Goal: Task Accomplishment & Management: Use online tool/utility

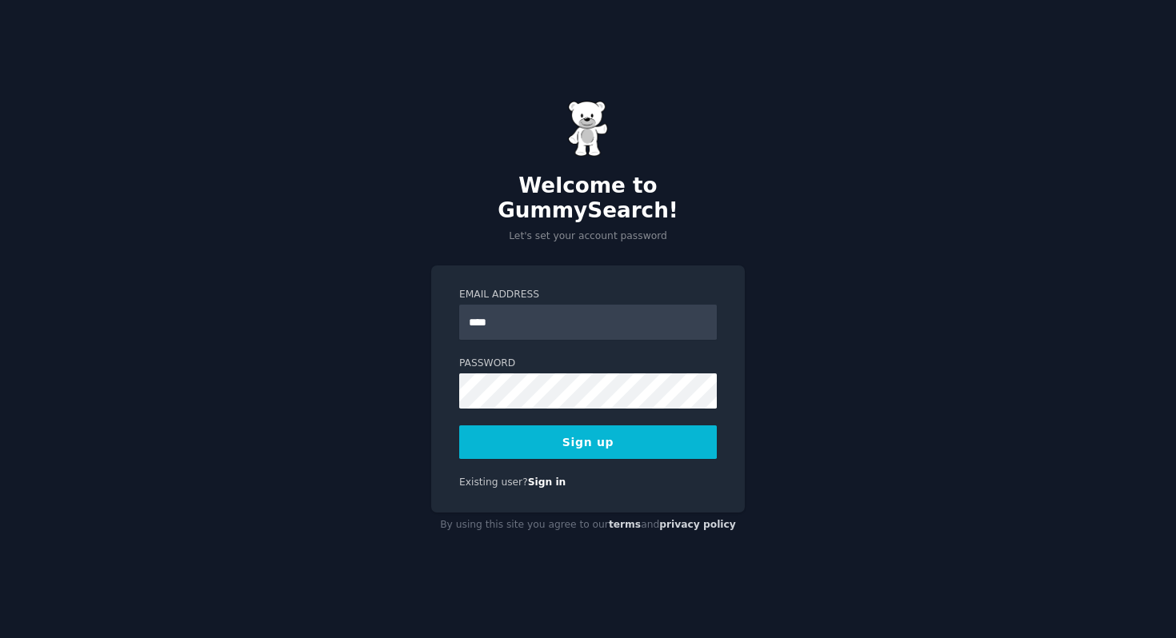
type input "**********"
click at [482, 438] on button "Sign up" at bounding box center [588, 443] width 258 height 34
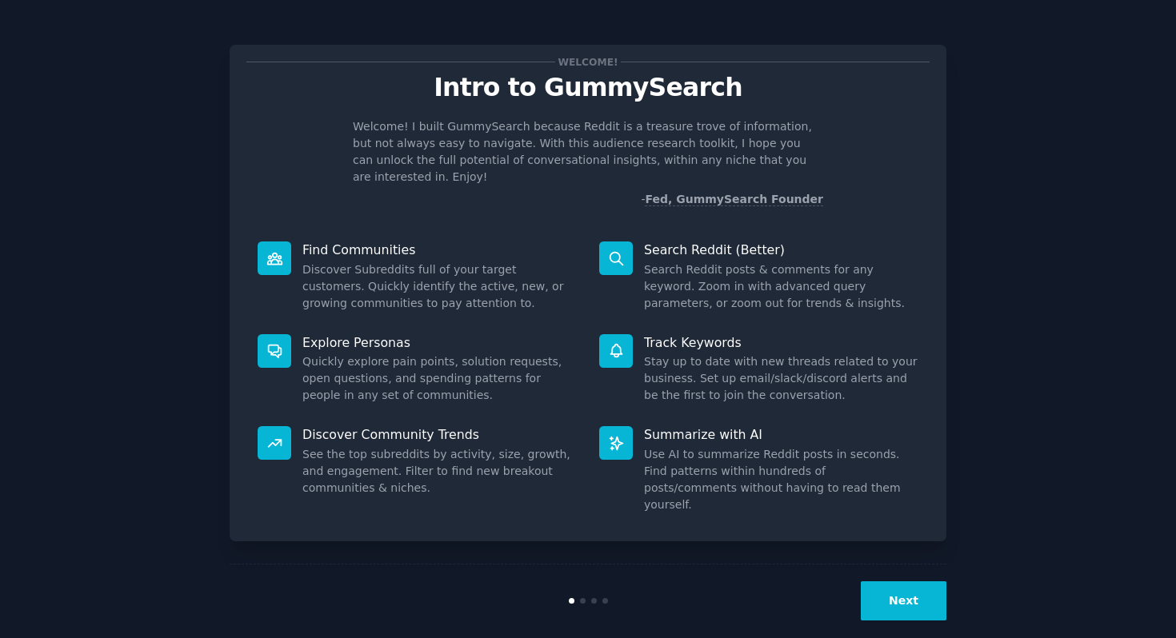
click at [994, 184] on div "Welcome! Intro to GummySearch Welcome! I built GummySearch because Reddit is a …" at bounding box center [587, 329] width 1131 height 615
click at [915, 590] on button "Next" at bounding box center [904, 601] width 86 height 39
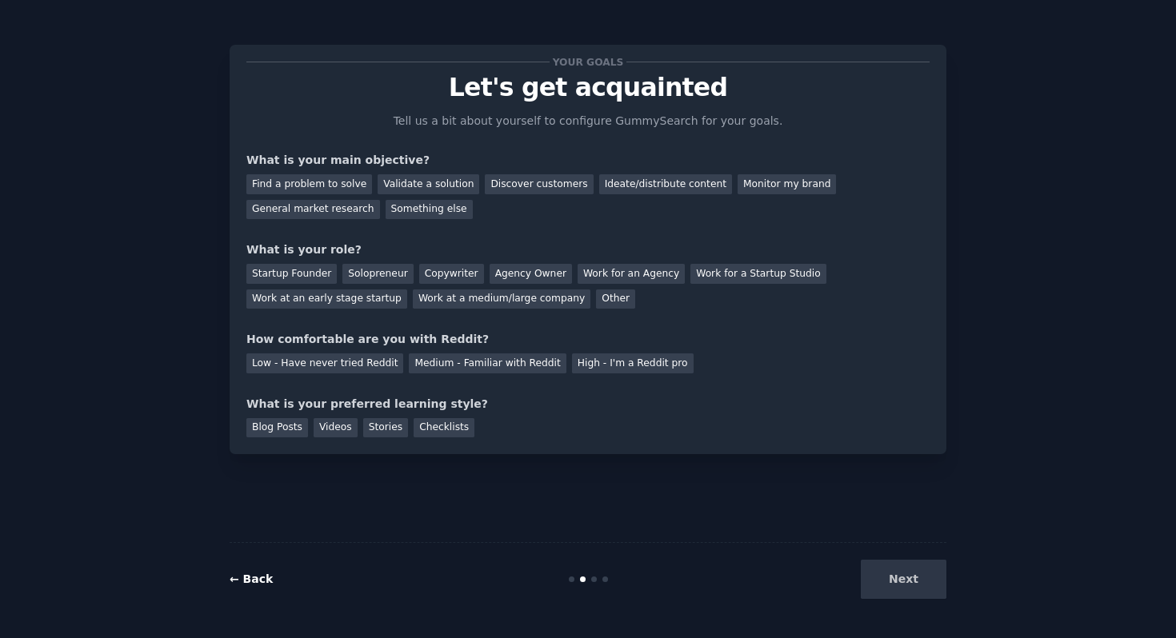
click at [242, 581] on link "← Back" at bounding box center [251, 579] width 43 height 13
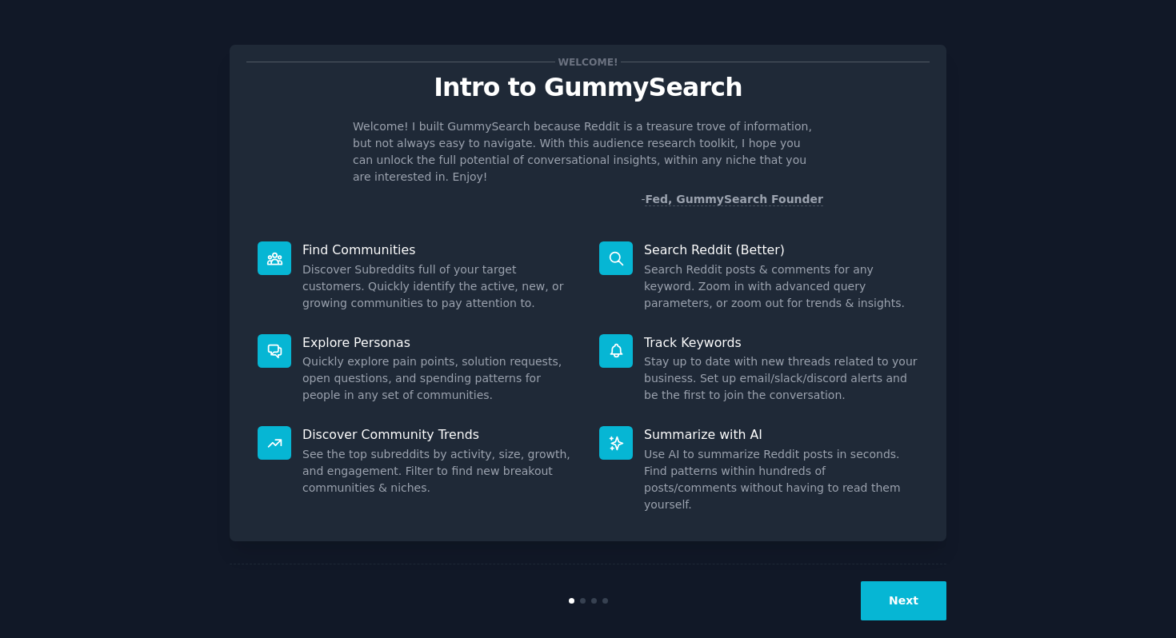
click at [887, 582] on button "Next" at bounding box center [904, 601] width 86 height 39
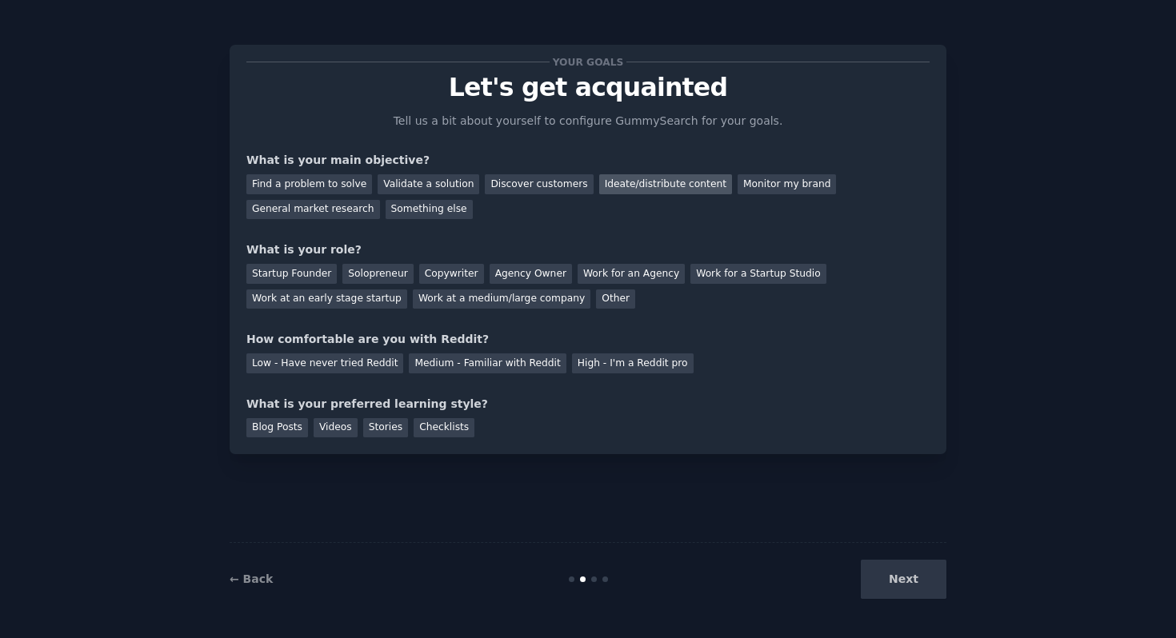
click at [650, 180] on div "Ideate/distribute content" at bounding box center [665, 184] width 133 height 20
click at [347, 212] on div "General market research" at bounding box center [313, 210] width 134 height 20
click at [634, 182] on div "Ideate/distribute content" at bounding box center [665, 184] width 133 height 20
click at [385, 275] on div "Solopreneur" at bounding box center [377, 274] width 70 height 20
click at [644, 269] on div "Work for an Agency" at bounding box center [631, 274] width 107 height 20
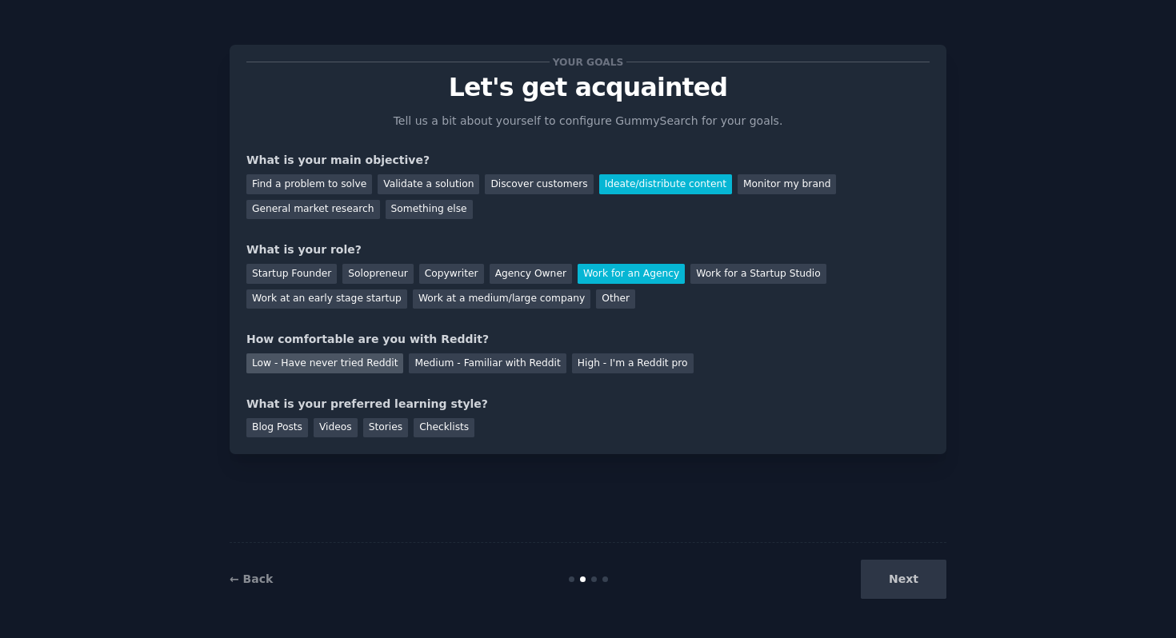
click at [375, 363] on div "Low - Have never tried Reddit" at bounding box center [324, 364] width 157 height 20
click at [273, 426] on div "Blog Posts" at bounding box center [277, 428] width 62 height 20
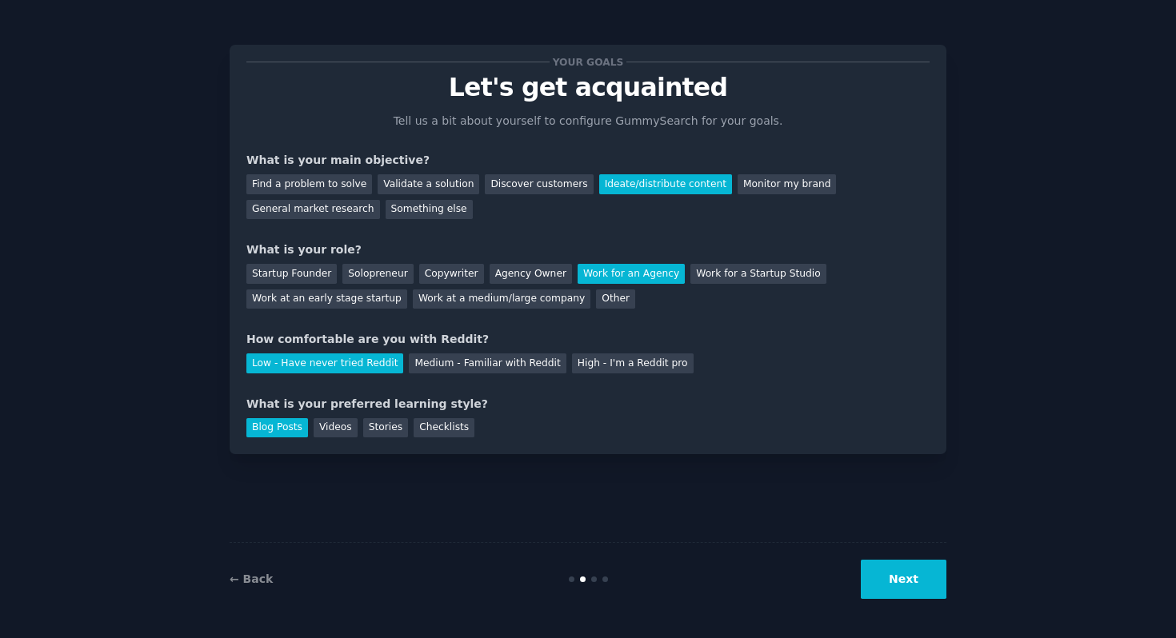
click at [911, 582] on button "Next" at bounding box center [904, 579] width 86 height 39
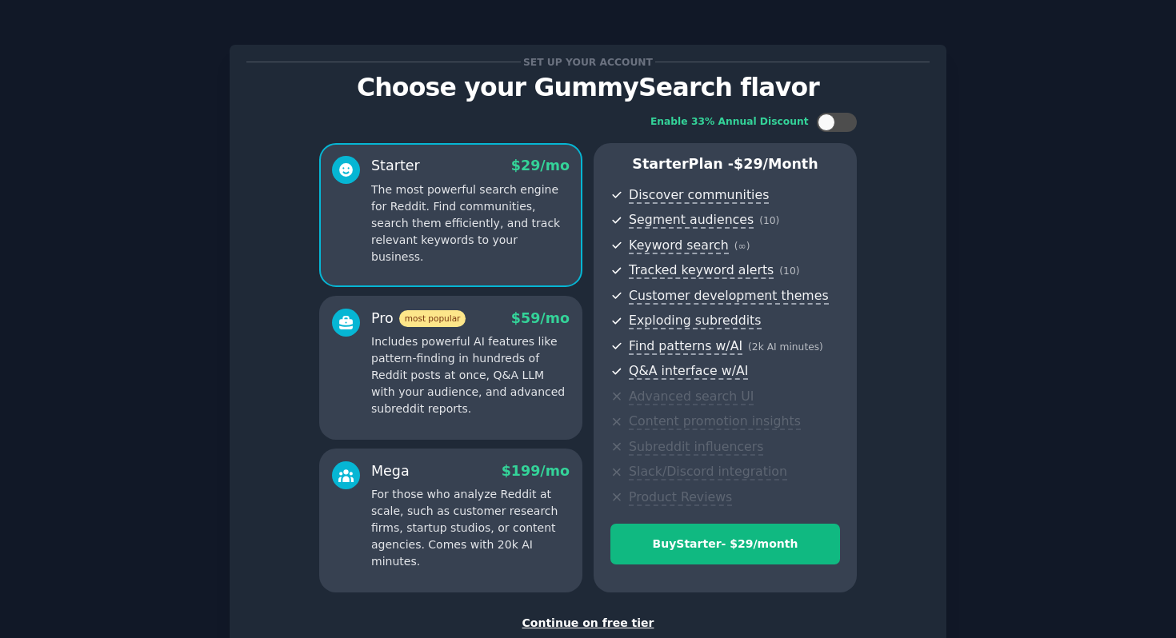
click at [621, 622] on div "Continue on free tier" at bounding box center [587, 623] width 683 height 17
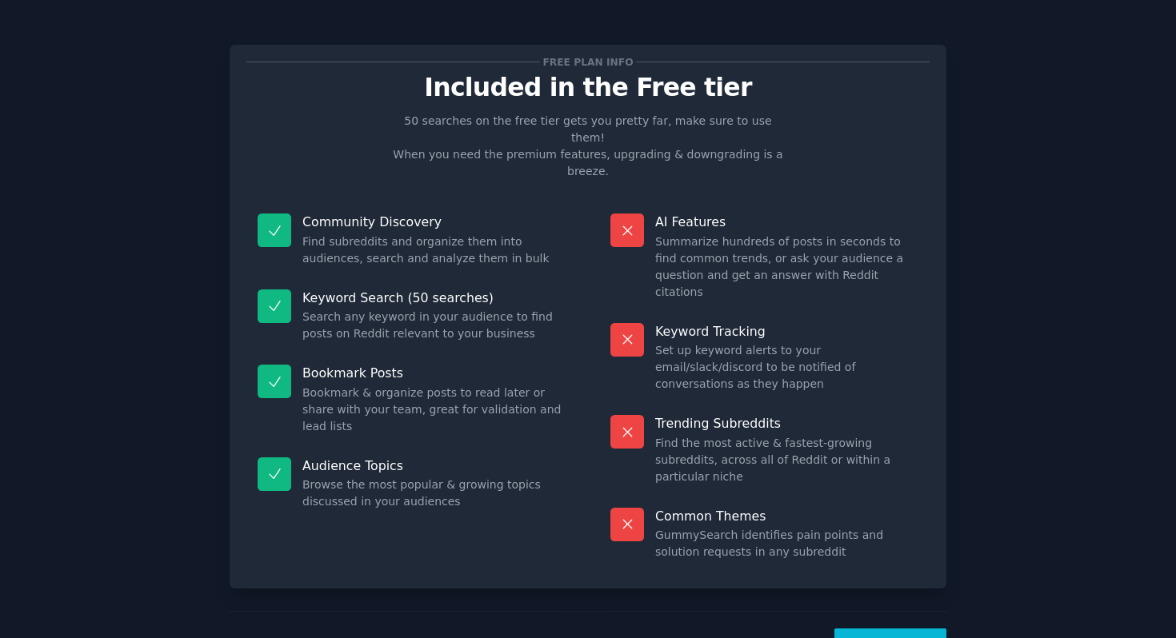
click at [899, 629] on button "Let's Go!" at bounding box center [890, 648] width 112 height 39
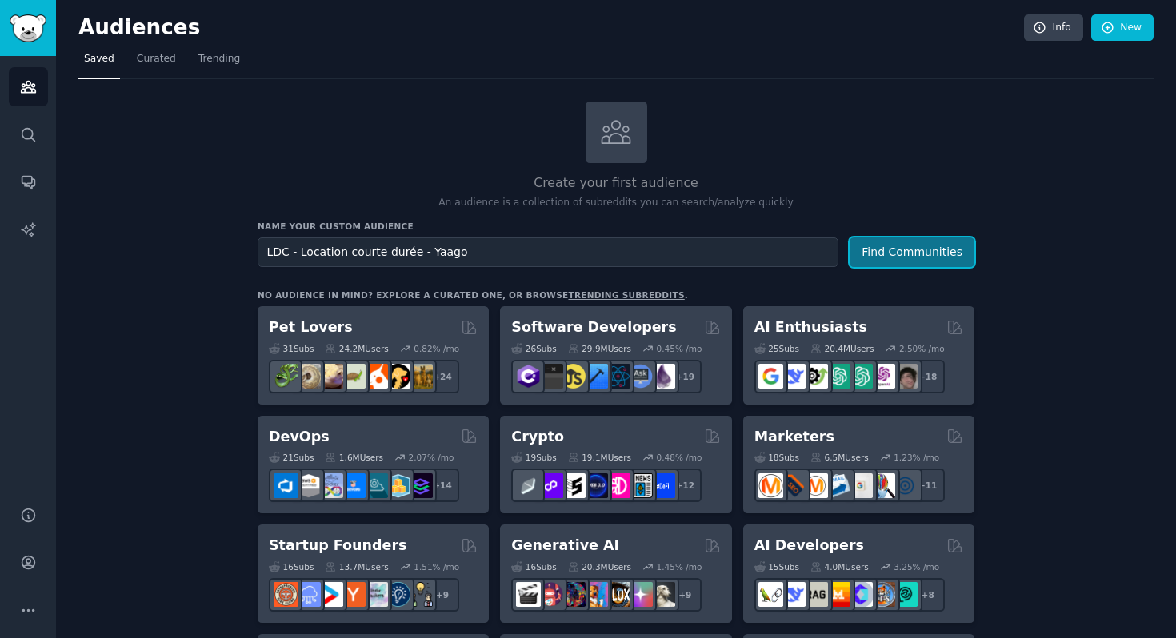
click at [915, 251] on button "Find Communities" at bounding box center [912, 253] width 125 height 30
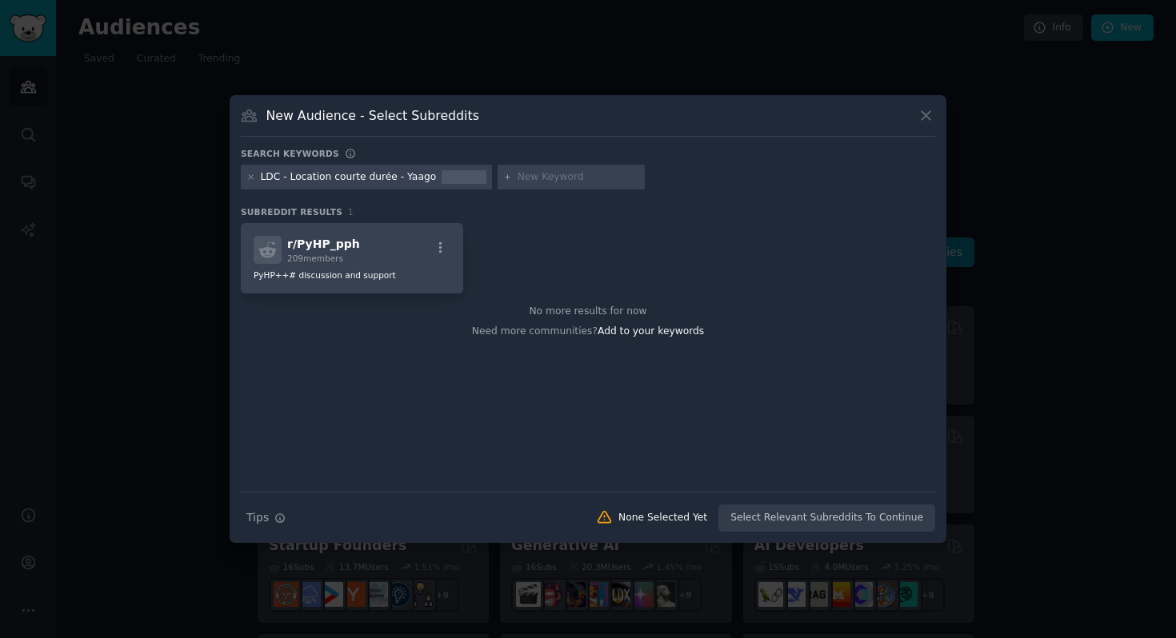
click at [929, 111] on icon at bounding box center [926, 115] width 9 height 9
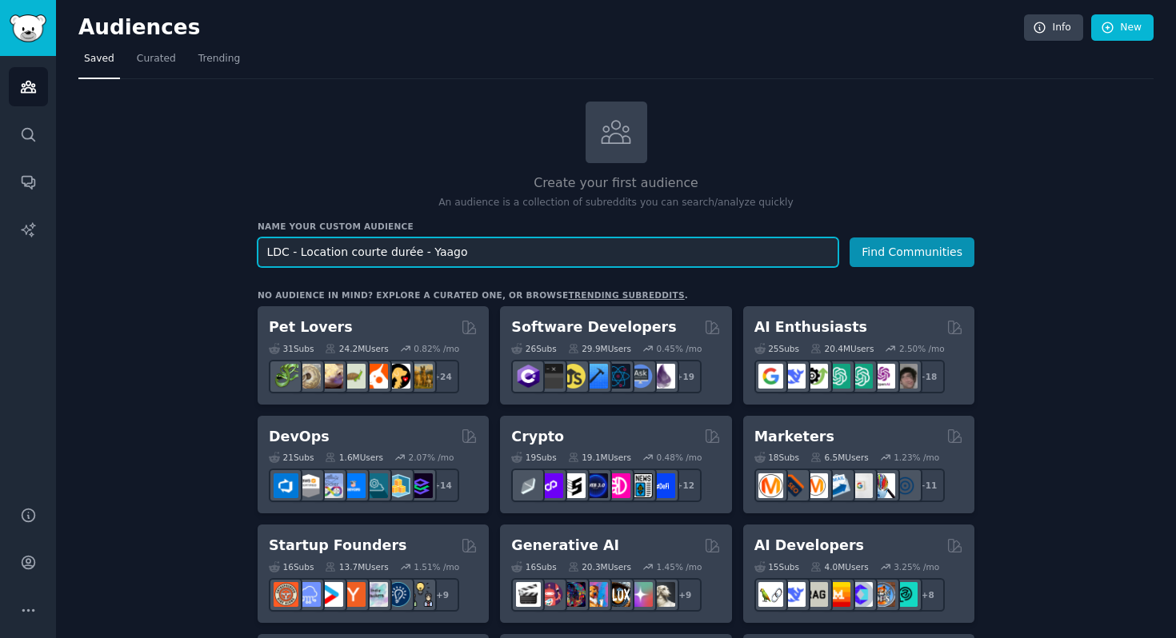
click at [586, 249] on input "LDC - Location courte durée - Yaago" at bounding box center [548, 253] width 581 height 30
click at [289, 253] on input "LDC - Location courte durée - Yaago" at bounding box center [548, 253] width 581 height 30
drag, startPoint x: 285, startPoint y: 251, endPoint x: 246, endPoint y: 250, distance: 39.2
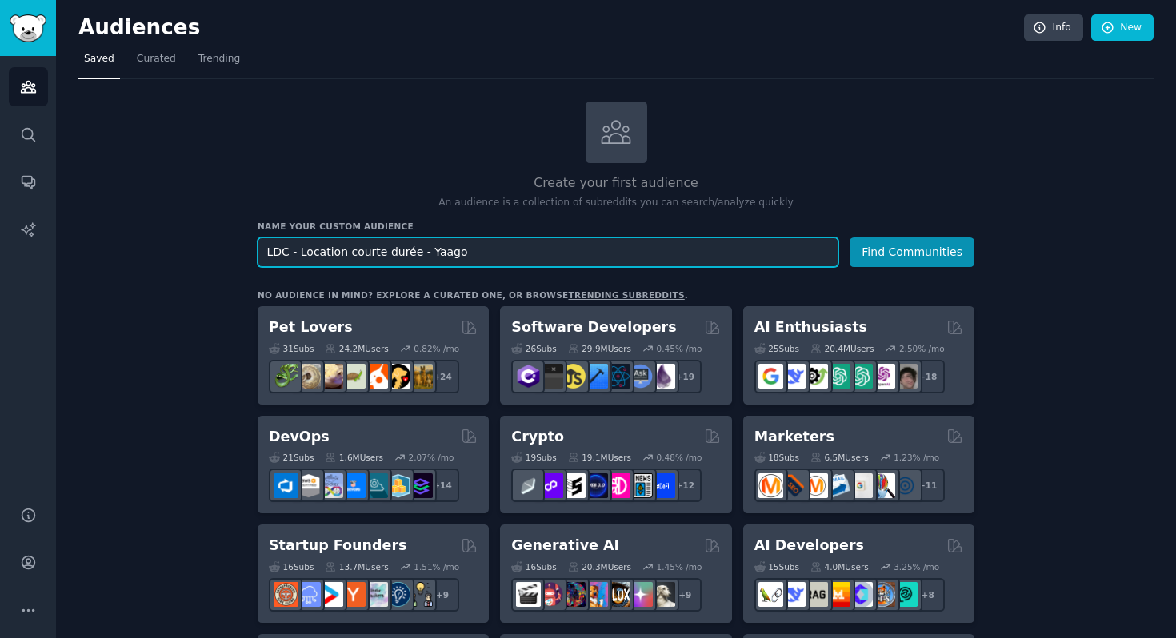
drag, startPoint x: 437, startPoint y: 250, endPoint x: 490, endPoint y: 250, distance: 52.8
click at [490, 250] on input "Airbnb - Location courte durée - Yaago" at bounding box center [548, 253] width 581 height 30
type input "Airbnb - Location courte durée - Location - Immobilier - Rental"
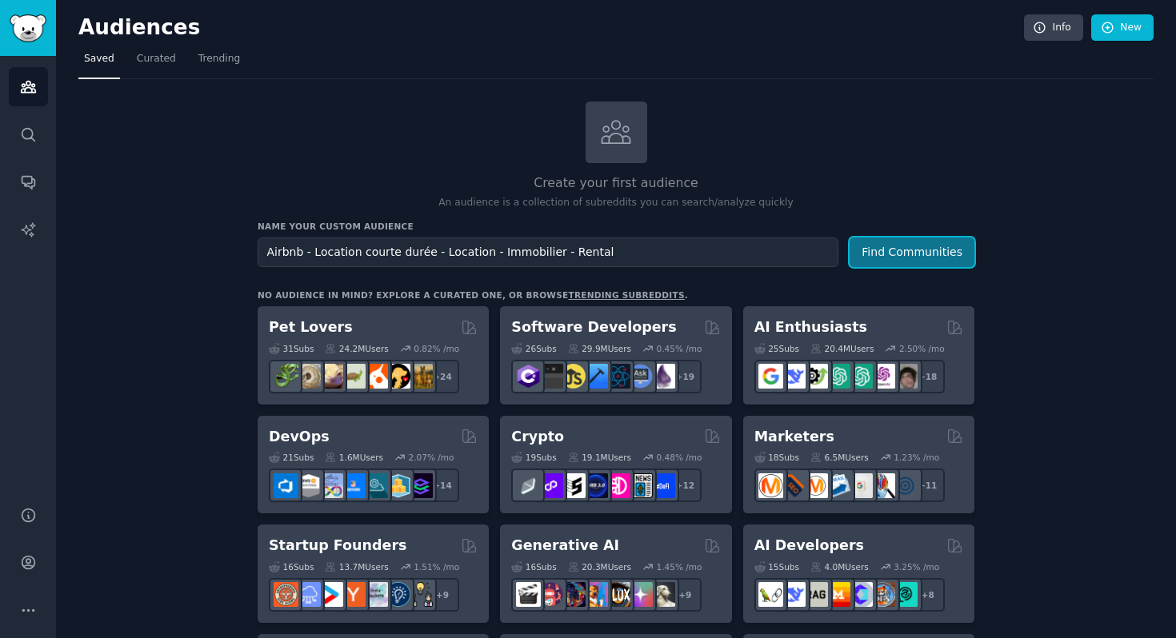
click at [938, 246] on button "Find Communities" at bounding box center [912, 253] width 125 height 30
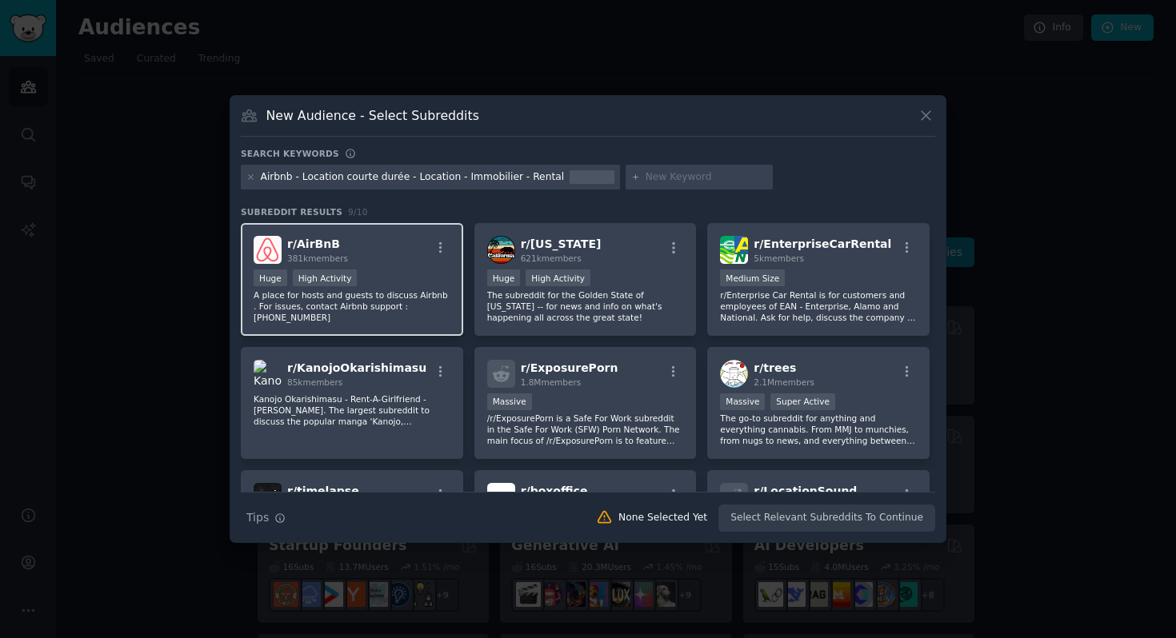
click at [424, 250] on div "r/ AirBnB 381k members" at bounding box center [352, 250] width 197 height 28
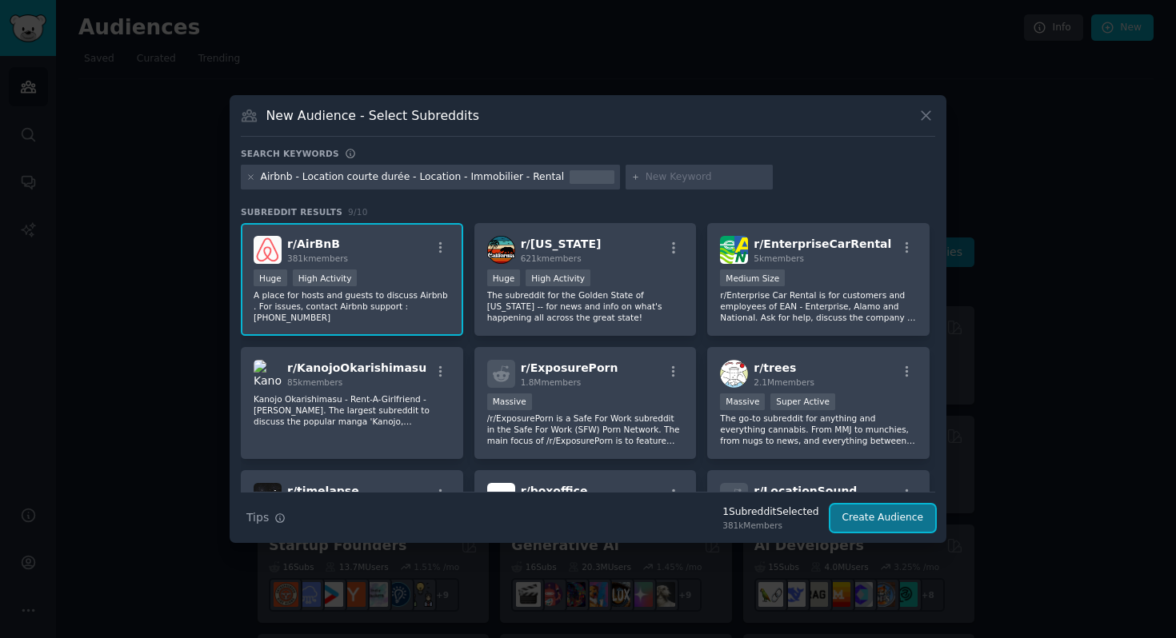
click at [872, 526] on button "Create Audience" at bounding box center [883, 518] width 106 height 27
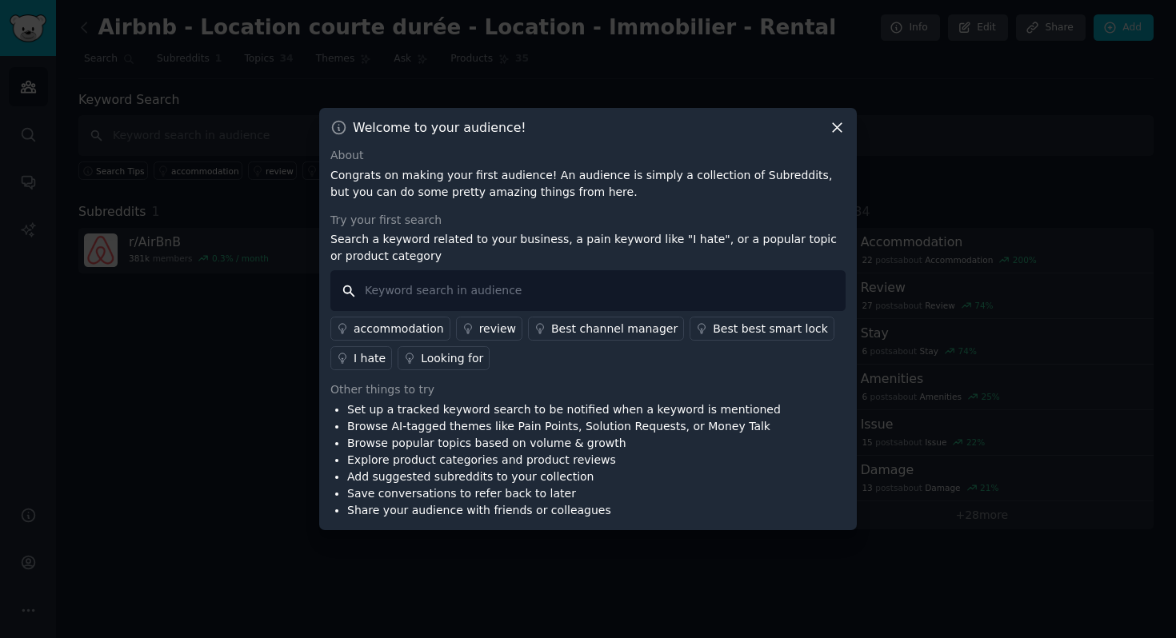
click at [758, 289] on input "text" at bounding box center [587, 290] width 515 height 41
type input "location"
